Goal: Find specific page/section: Find specific page/section

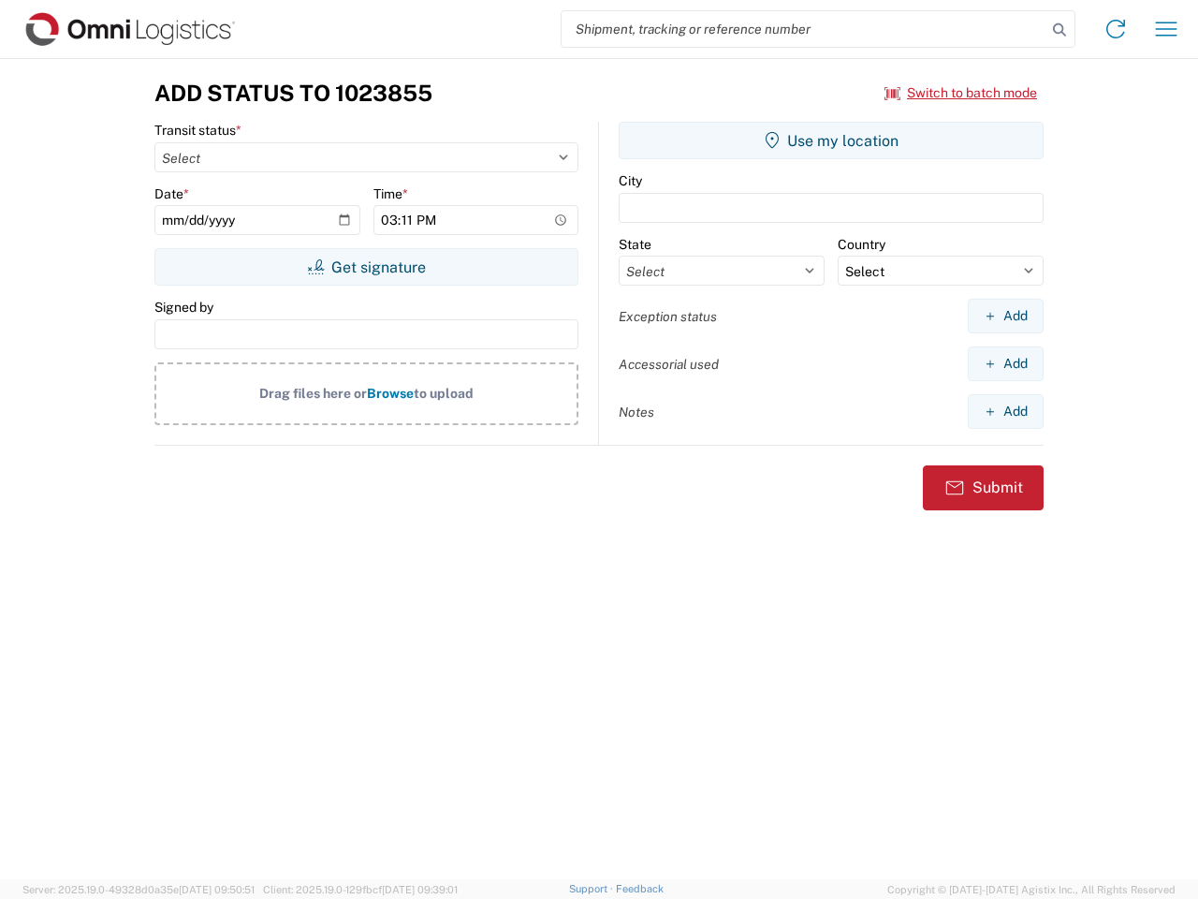
click at [804, 29] on input "search" at bounding box center [804, 29] width 485 height 36
click at [1060, 30] on icon at bounding box center [1060, 30] width 26 height 26
click at [1116, 29] on icon at bounding box center [1116, 29] width 30 height 30
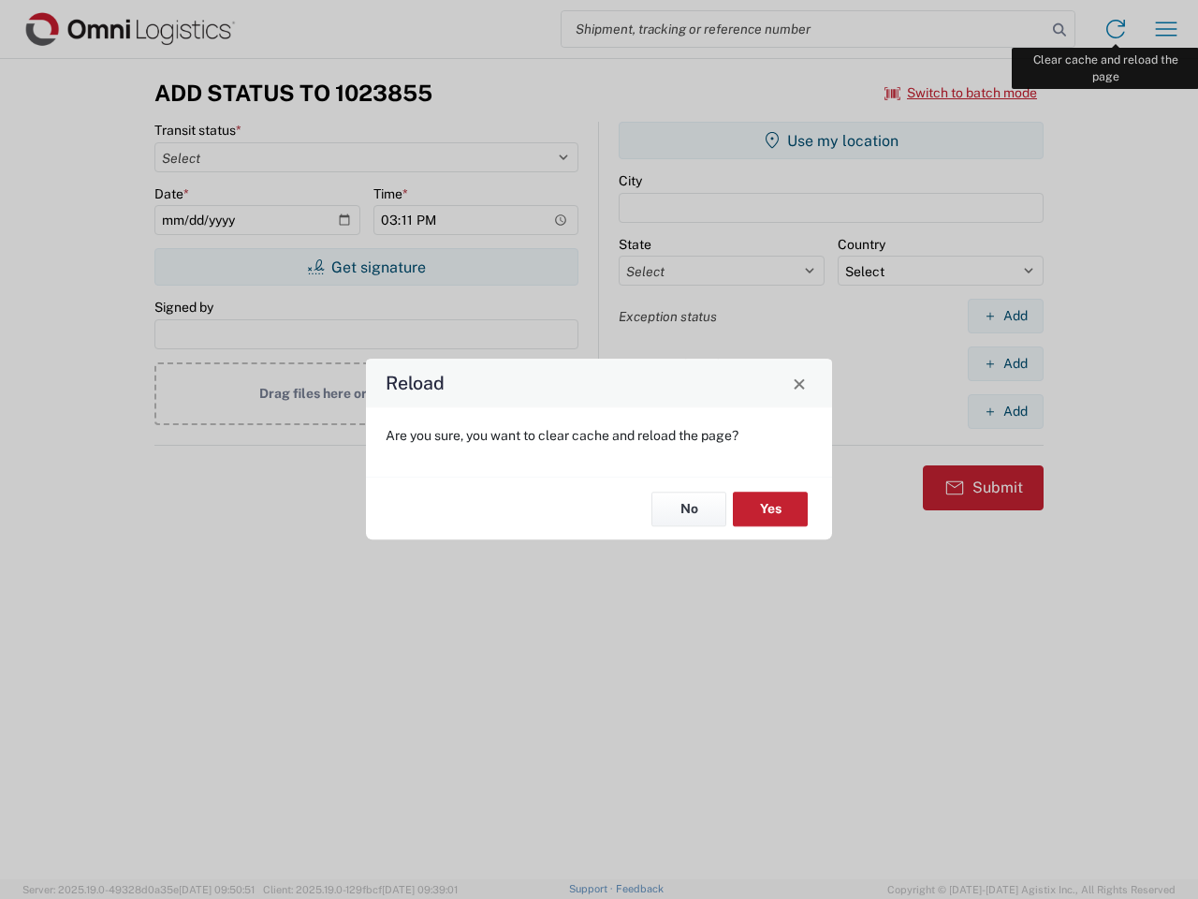
click at [1166, 29] on div "Reload Are you sure, you want to clear cache and reload the page? No Yes" at bounding box center [599, 449] width 1198 height 899
click at [961, 93] on div "Reload Are you sure, you want to clear cache and reload the page? No Yes" at bounding box center [599, 449] width 1198 height 899
click at [366, 267] on div "Reload Are you sure, you want to clear cache and reload the page? No Yes" at bounding box center [599, 449] width 1198 height 899
click at [831, 140] on div "Reload Are you sure, you want to clear cache and reload the page? No Yes" at bounding box center [599, 449] width 1198 height 899
click at [1005, 315] on div "Reload Are you sure, you want to clear cache and reload the page? No Yes" at bounding box center [599, 449] width 1198 height 899
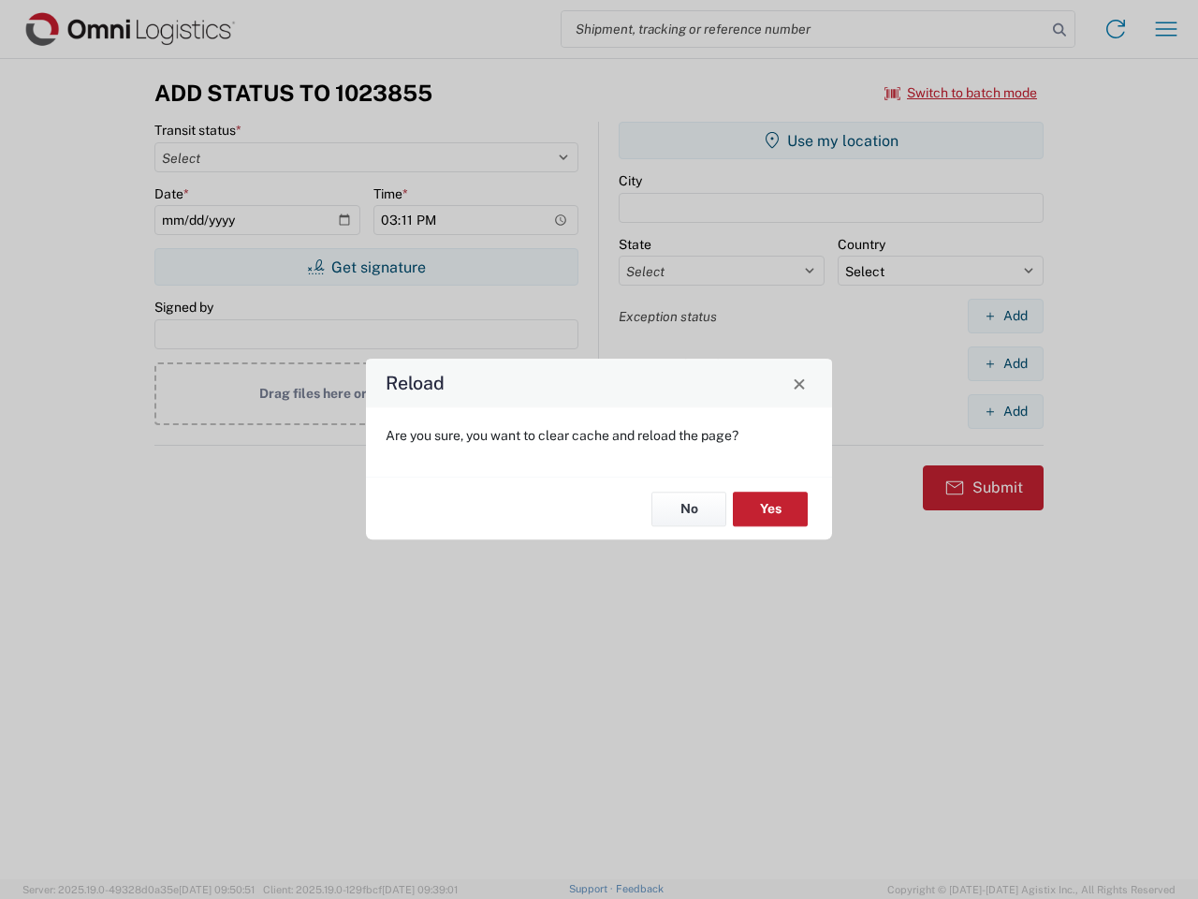
click at [1005, 363] on div "Reload Are you sure, you want to clear cache and reload the page? No Yes" at bounding box center [599, 449] width 1198 height 899
click at [1005, 411] on div "Reload Are you sure, you want to clear cache and reload the page? No Yes" at bounding box center [599, 449] width 1198 height 899
